Goal: Go to known website: Go to known website

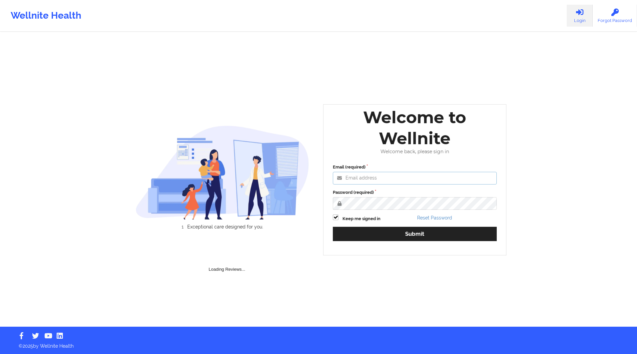
click at [364, 179] on input "Email (required)" at bounding box center [415, 178] width 164 height 13
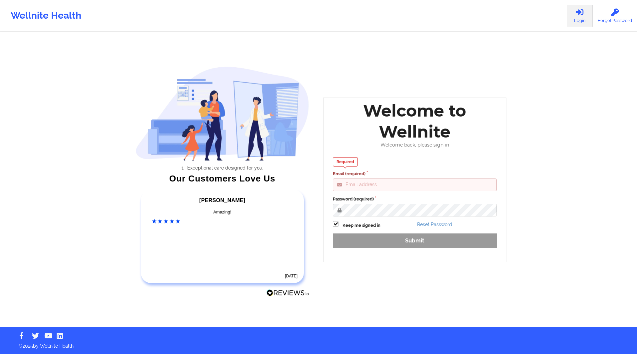
type input "[EMAIL_ADDRESS][DOMAIN_NAME]"
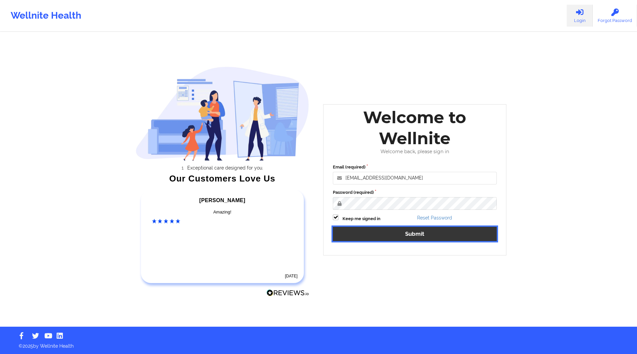
click at [451, 231] on button "Submit" at bounding box center [415, 234] width 164 height 14
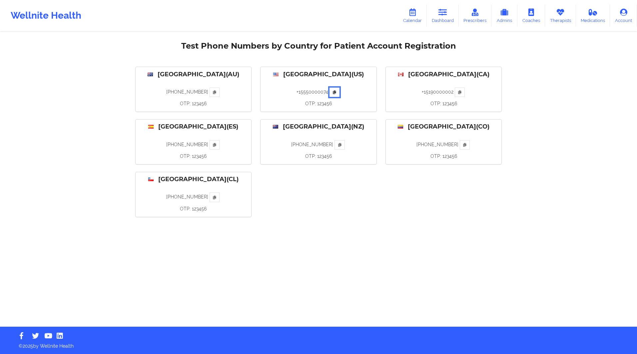
click at [330, 91] on button at bounding box center [334, 92] width 10 height 9
